Goal: Task Accomplishment & Management: Manage account settings

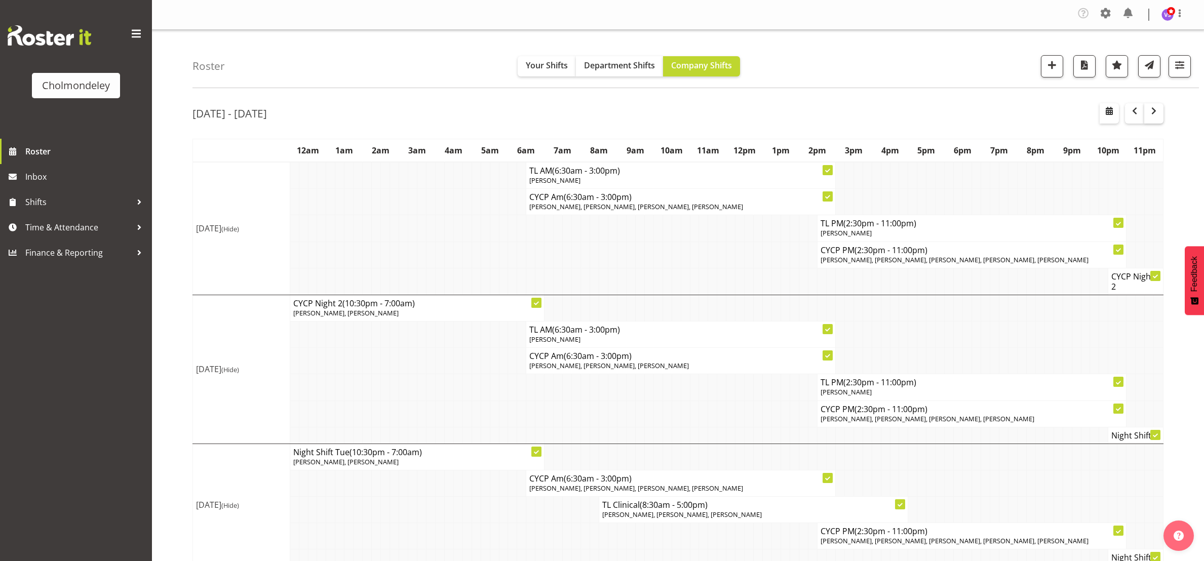
scroll to position [418, 0]
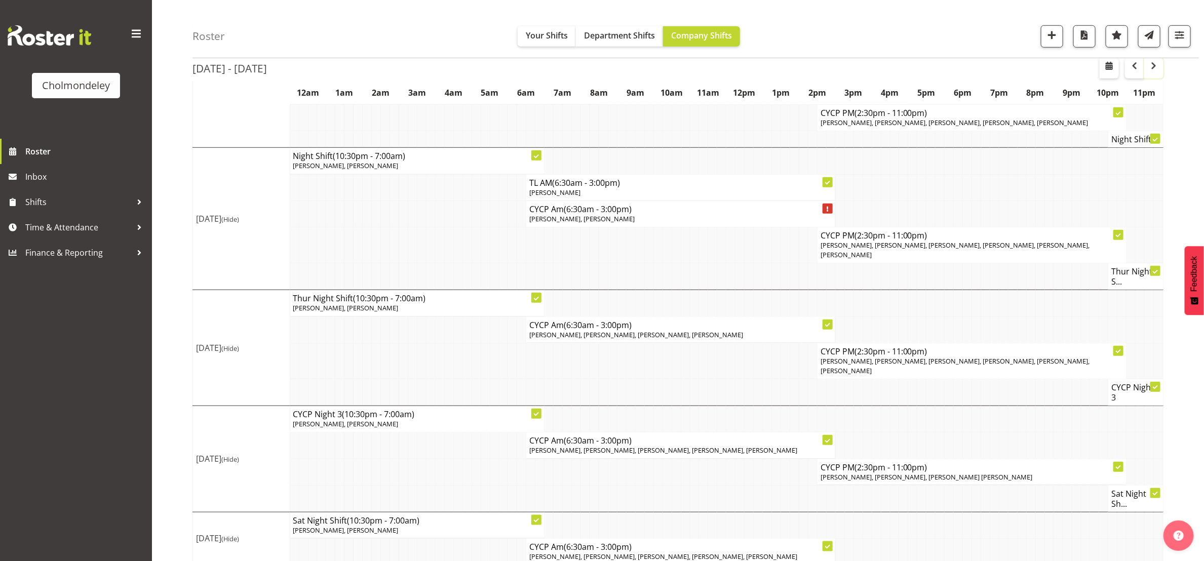
click at [1160, 66] on button "button" at bounding box center [1153, 68] width 19 height 20
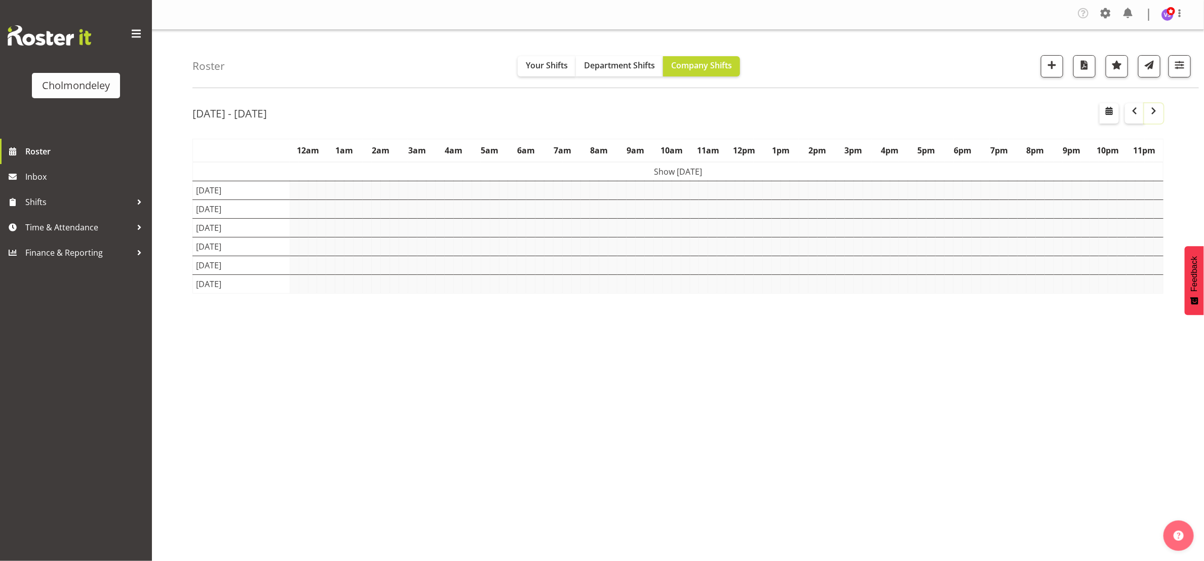
scroll to position [0, 0]
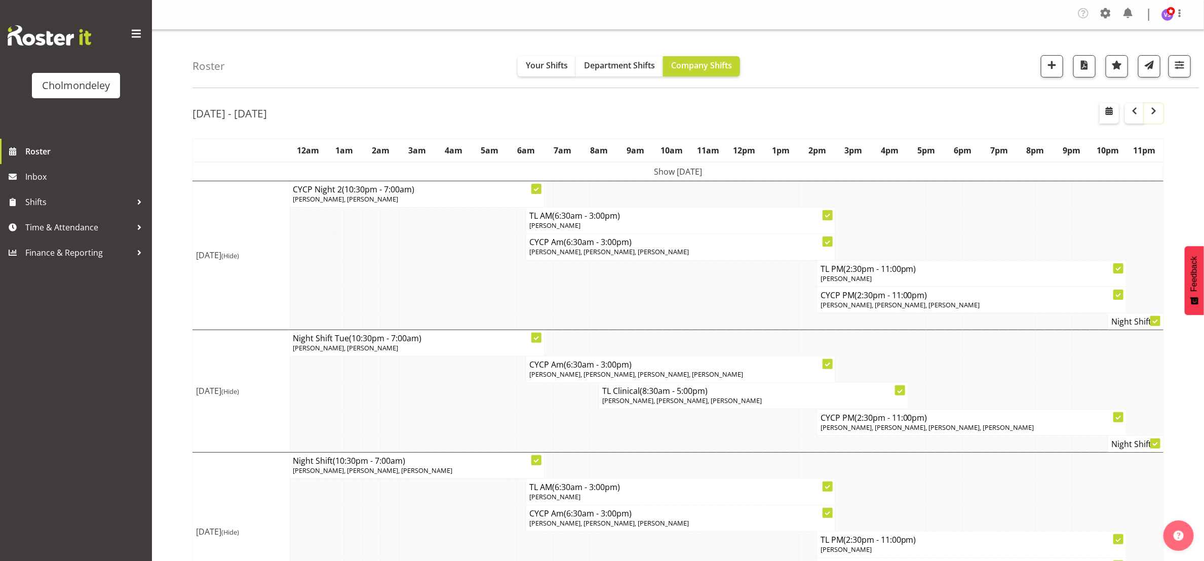
scroll to position [380, 0]
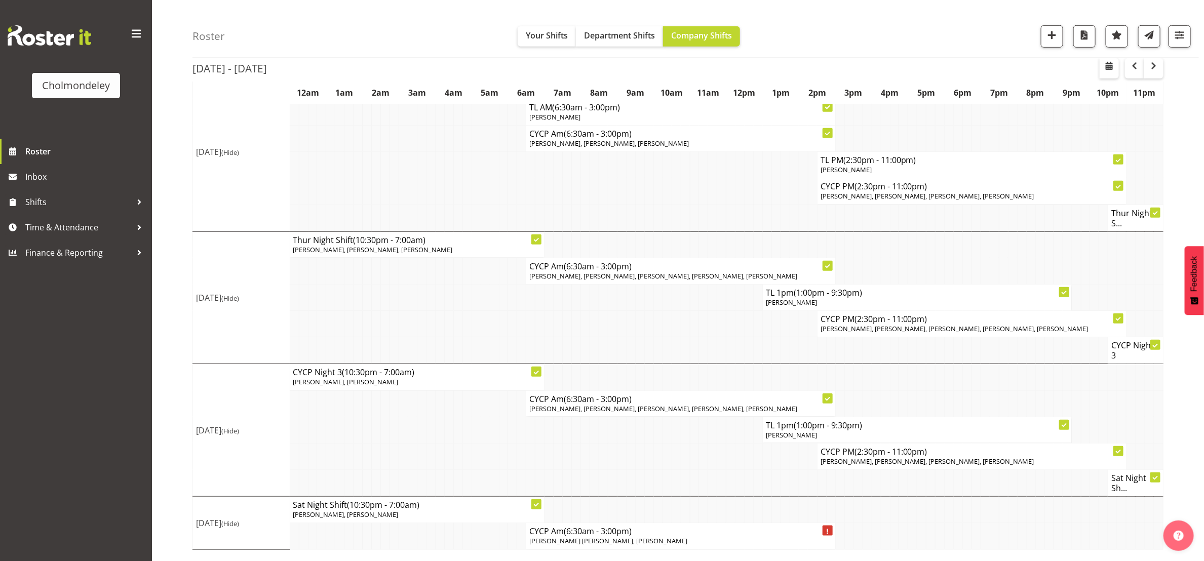
click at [419, 485] on td at bounding box center [421, 483] width 9 height 27
click at [418, 524] on td "Sat Night Shift (10:30pm - 7:00am) [PERSON_NAME], [PERSON_NAME]" at bounding box center [417, 511] width 255 height 26
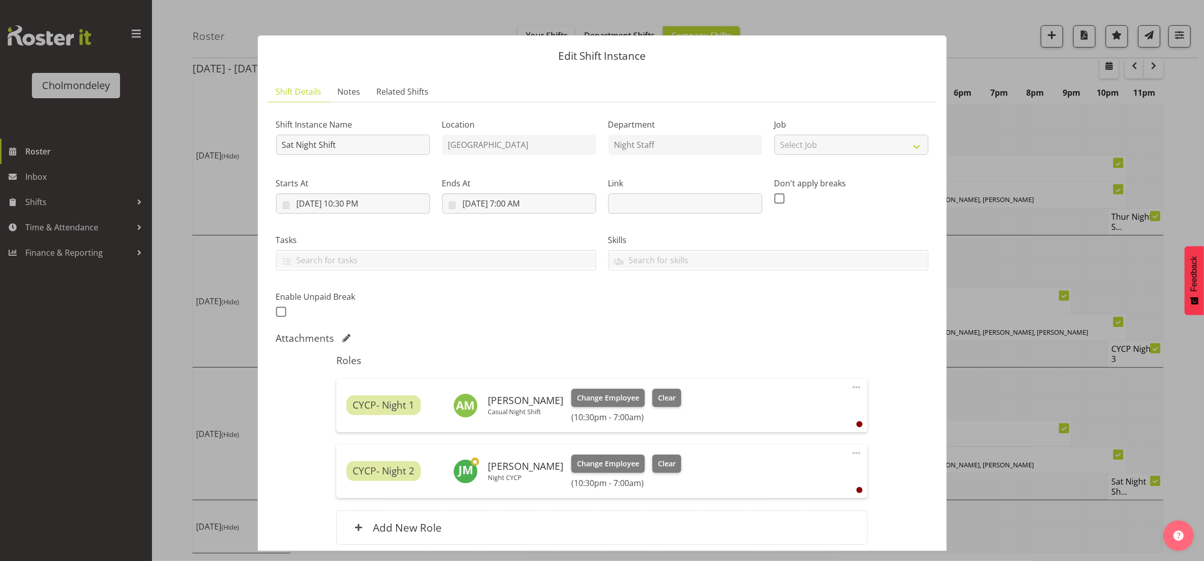
scroll to position [374, 0]
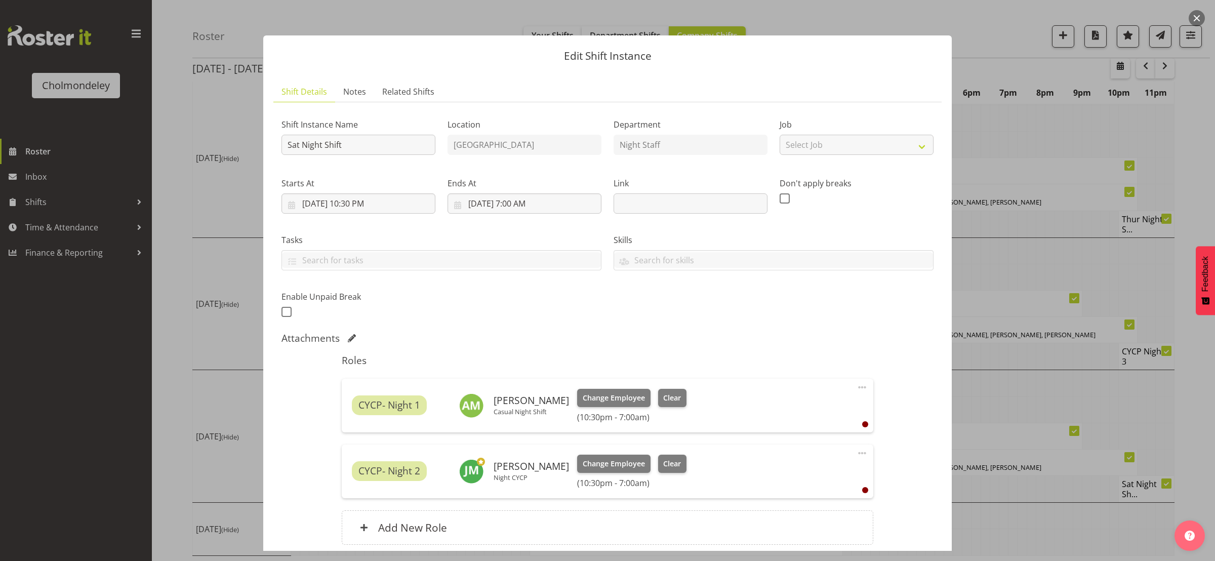
click at [1200, 15] on button "button" at bounding box center [1197, 18] width 16 height 16
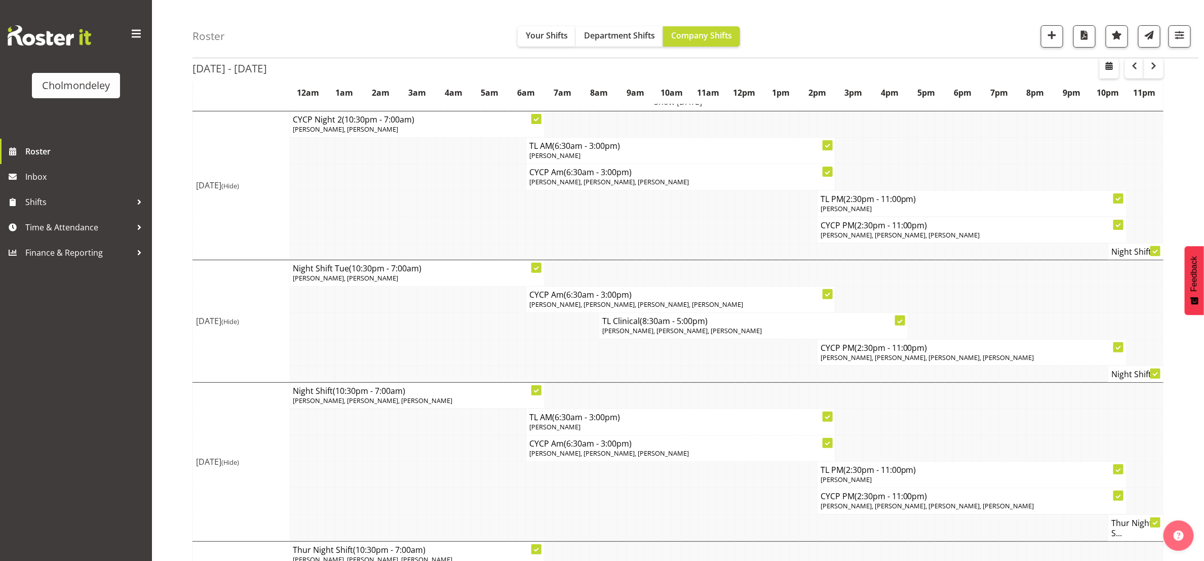
scroll to position [0, 0]
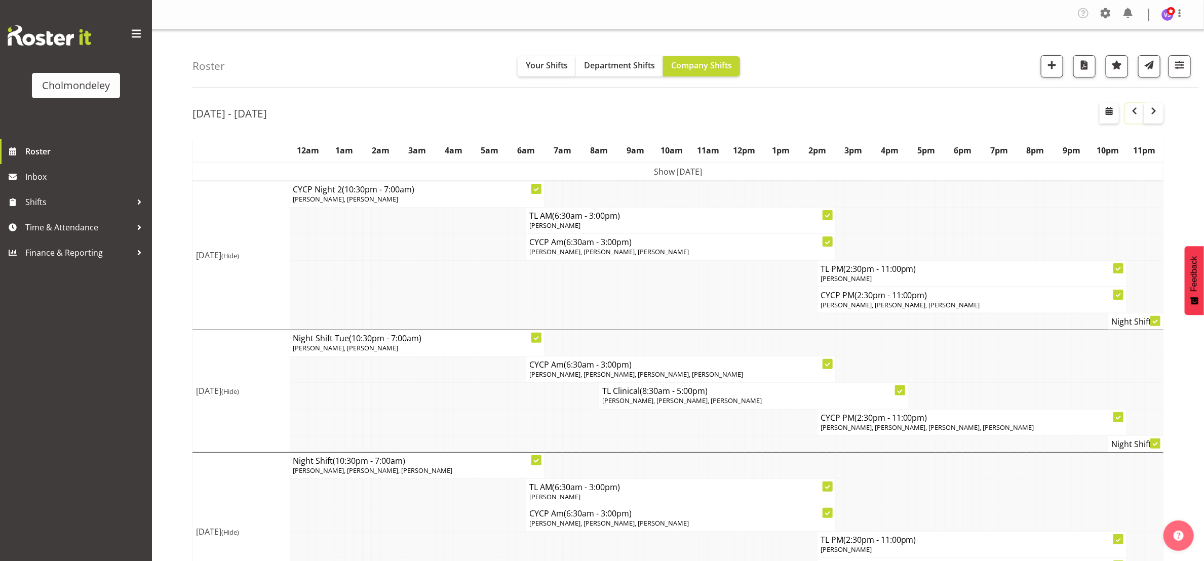
click at [1135, 115] on span "button" at bounding box center [1134, 111] width 12 height 12
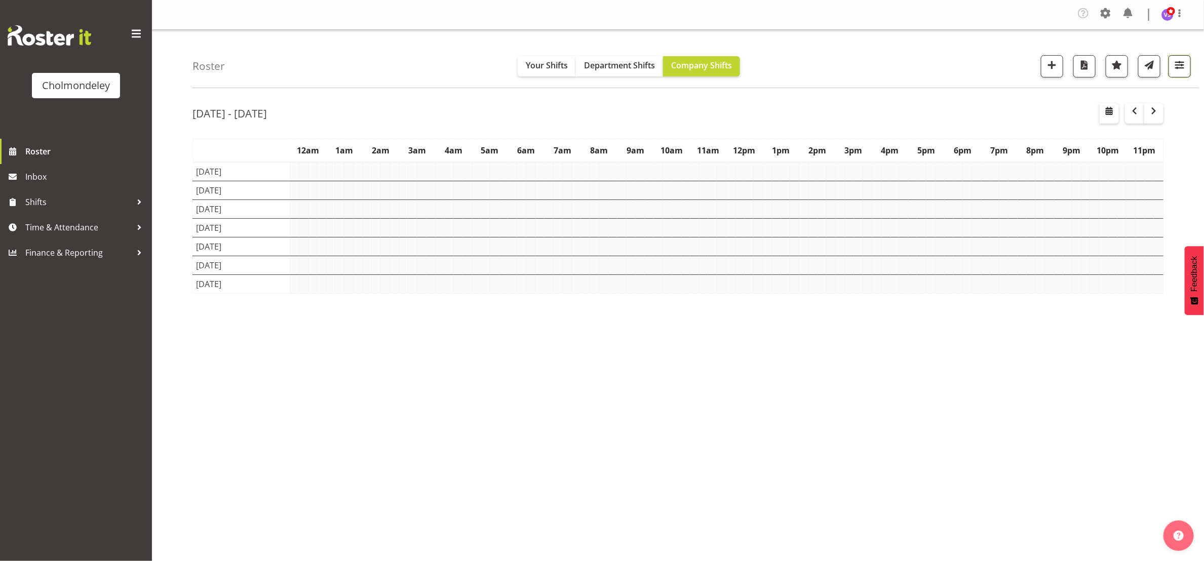
click at [1187, 71] on button "button" at bounding box center [1179, 66] width 22 height 22
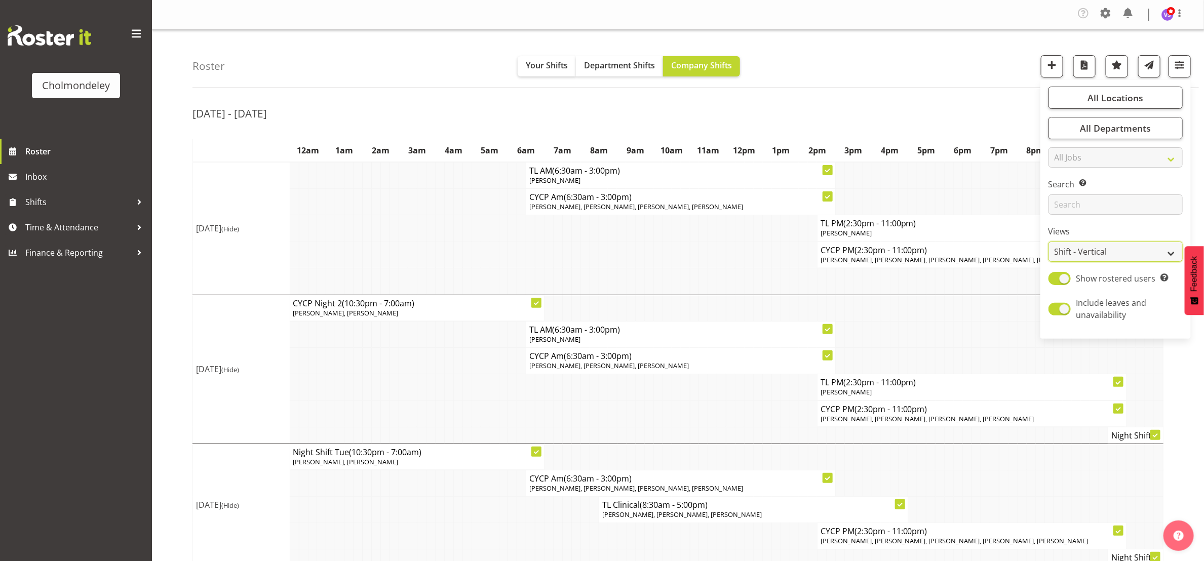
click at [1171, 259] on select "Staff Role Shift - Horizontal Shift - Vertical Staff - Location" at bounding box center [1115, 252] width 134 height 20
select select "staff"
click at [1048, 242] on select "Staff Role Shift - Horizontal Shift - Vertical Staff - Location" at bounding box center [1115, 252] width 134 height 20
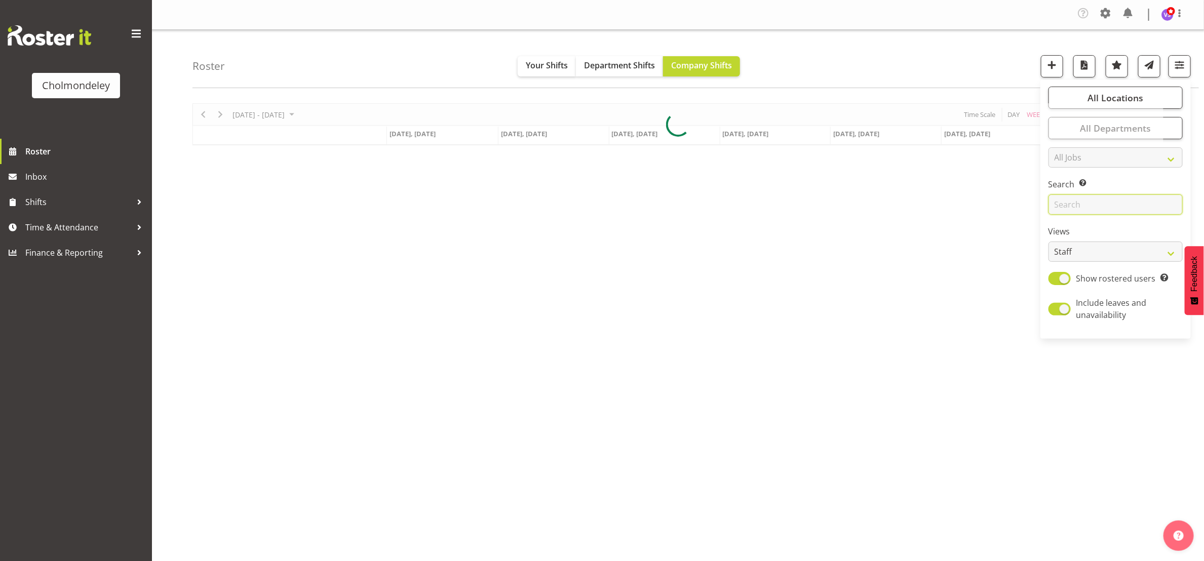
click at [1104, 207] on input "text" at bounding box center [1115, 204] width 134 height 20
type input "victoria"
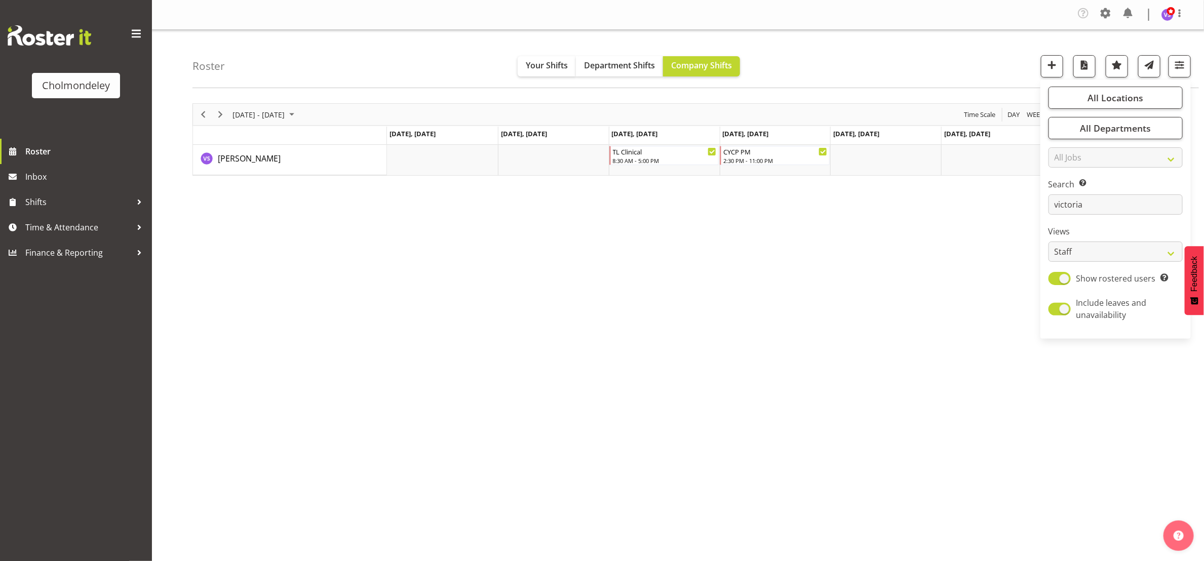
click at [801, 334] on div "[DATE] - [DATE] [DATE] Day Week Fortnight Month calendar Month Agenda Time Scal…" at bounding box center [697, 298] width 1011 height 405
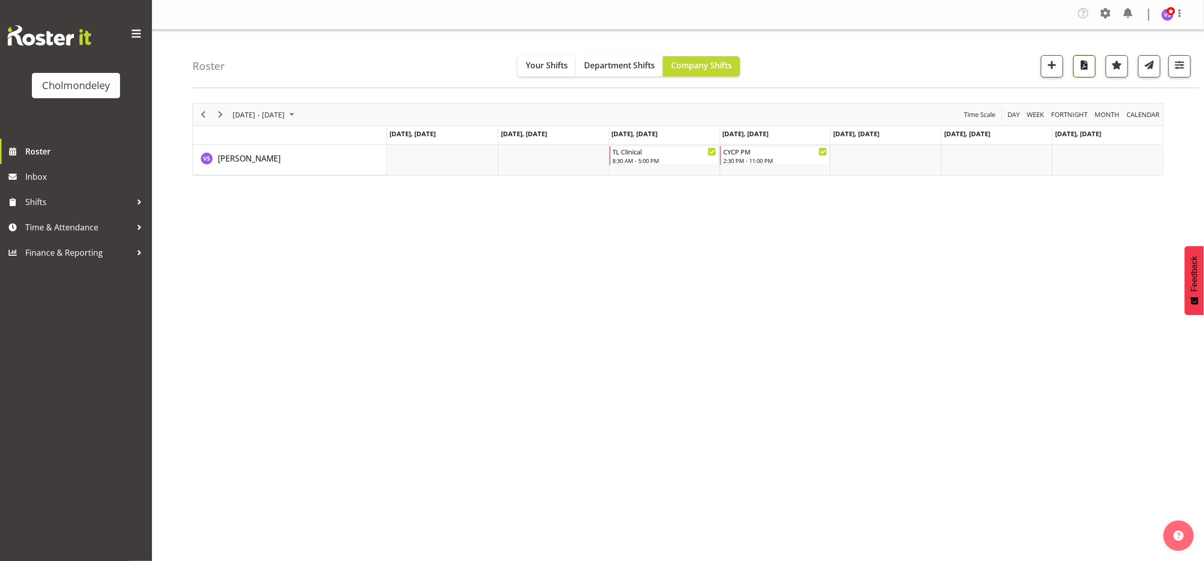
click at [1087, 68] on span "button" at bounding box center [1083, 64] width 13 height 13
click at [957, 289] on div "[DATE] - [DATE] [DATE] Day Week Fortnight Month calendar Month Agenda Time Scal…" at bounding box center [697, 298] width 1011 height 405
click at [1085, 70] on span "button" at bounding box center [1083, 64] width 13 height 13
click at [225, 114] on span "Next" at bounding box center [220, 114] width 12 height 13
click at [1082, 64] on span "button" at bounding box center [1083, 64] width 13 height 13
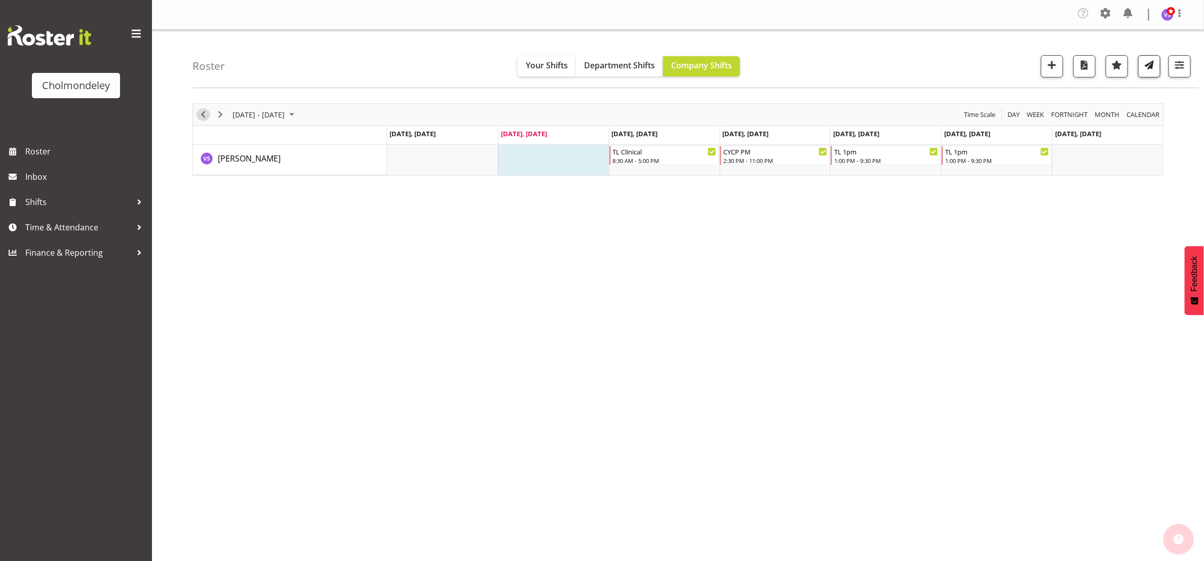
click at [199, 117] on span "Previous" at bounding box center [203, 114] width 12 height 13
click at [1082, 67] on span "button" at bounding box center [1083, 64] width 13 height 13
click at [1184, 64] on span "button" at bounding box center [1179, 64] width 13 height 13
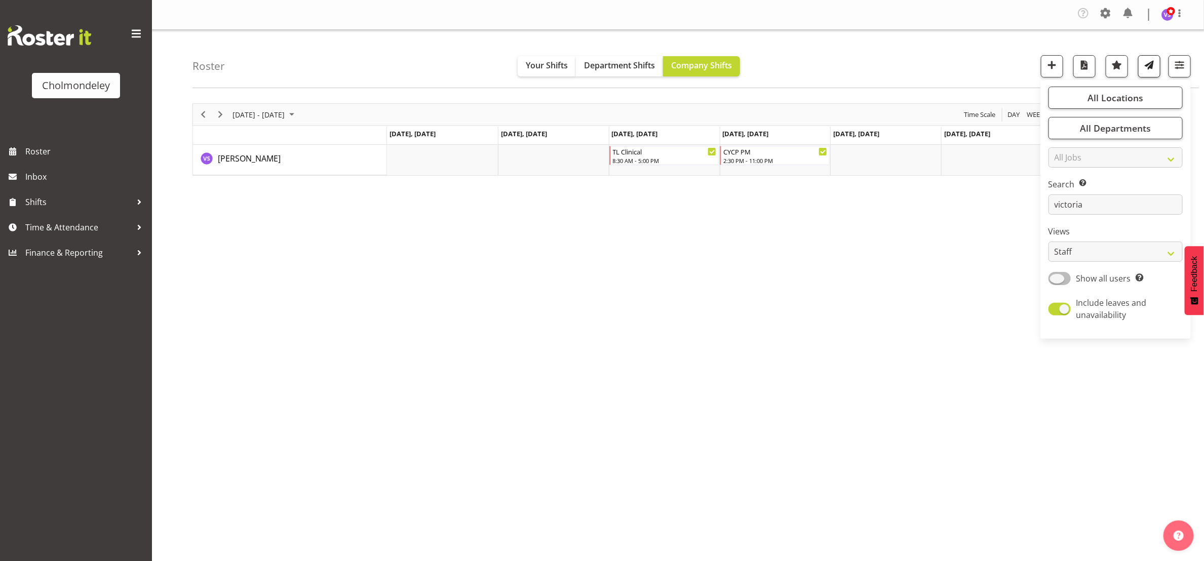
click at [1062, 278] on span at bounding box center [1059, 278] width 22 height 13
click at [1055, 278] on input "Show all users Show only rostered employees" at bounding box center [1051, 278] width 7 height 7
checkbox input "true"
click at [1083, 67] on span "button" at bounding box center [1083, 64] width 13 height 13
